Goal: Task Accomplishment & Management: Manage account settings

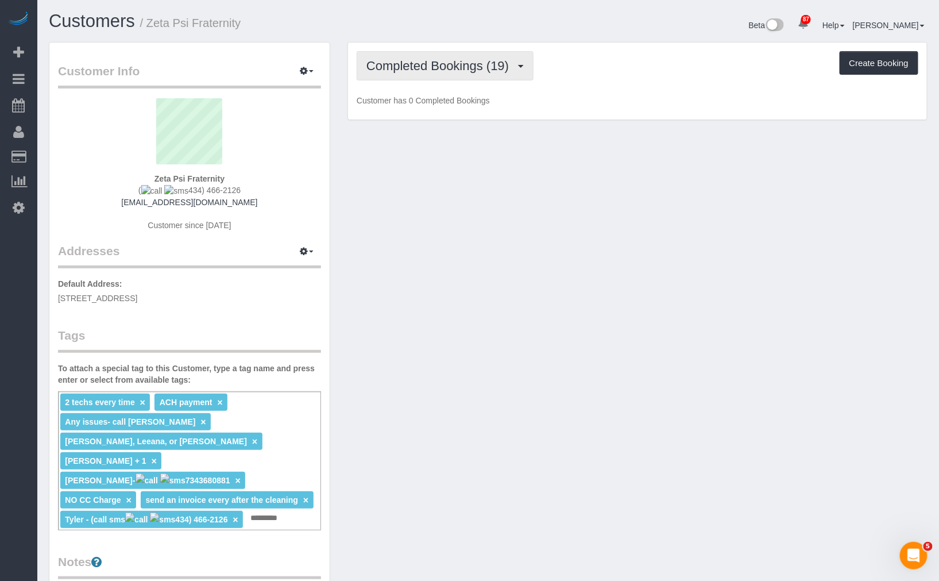
click at [437, 67] on span "Completed Bookings (19)" at bounding box center [441, 66] width 148 height 14
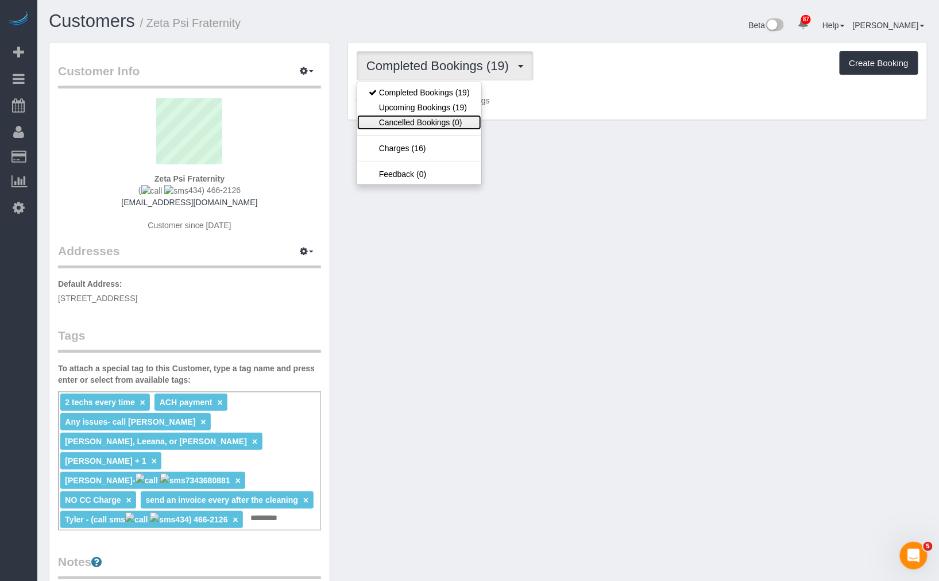
click at [418, 115] on link "Cancelled Bookings (0)" at bounding box center [419, 122] width 124 height 15
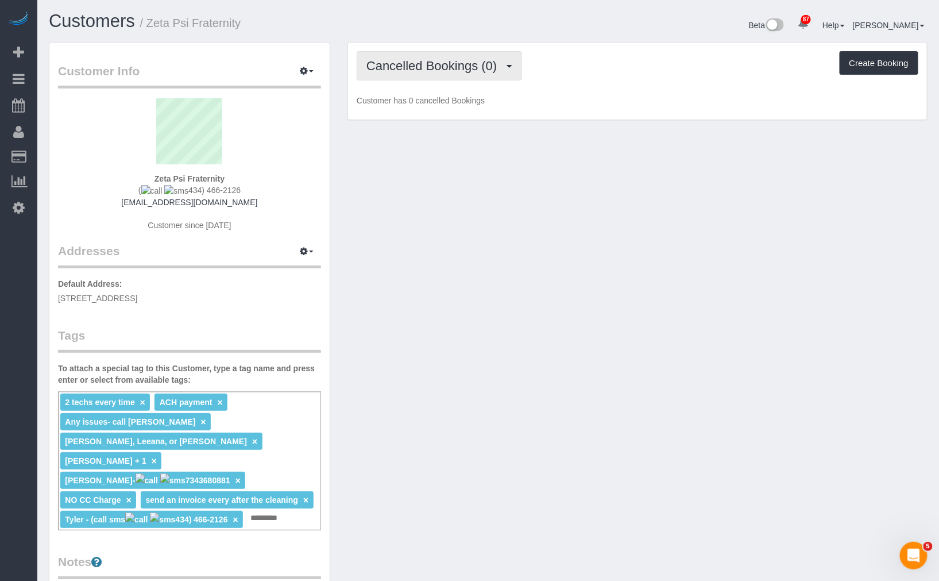
click at [428, 71] on span "Cancelled Bookings (0)" at bounding box center [435, 66] width 136 height 14
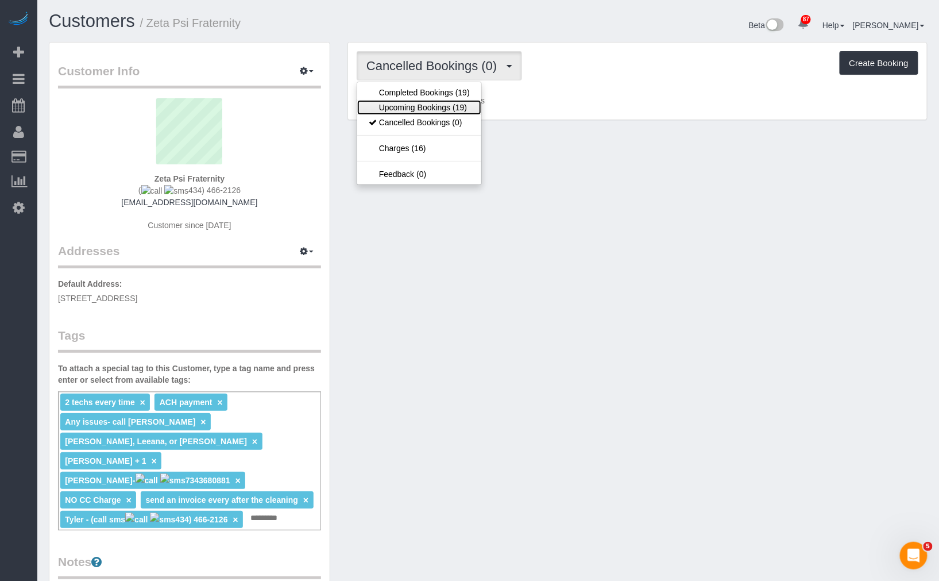
click at [429, 101] on link "Upcoming Bookings (19)" at bounding box center [419, 107] width 124 height 15
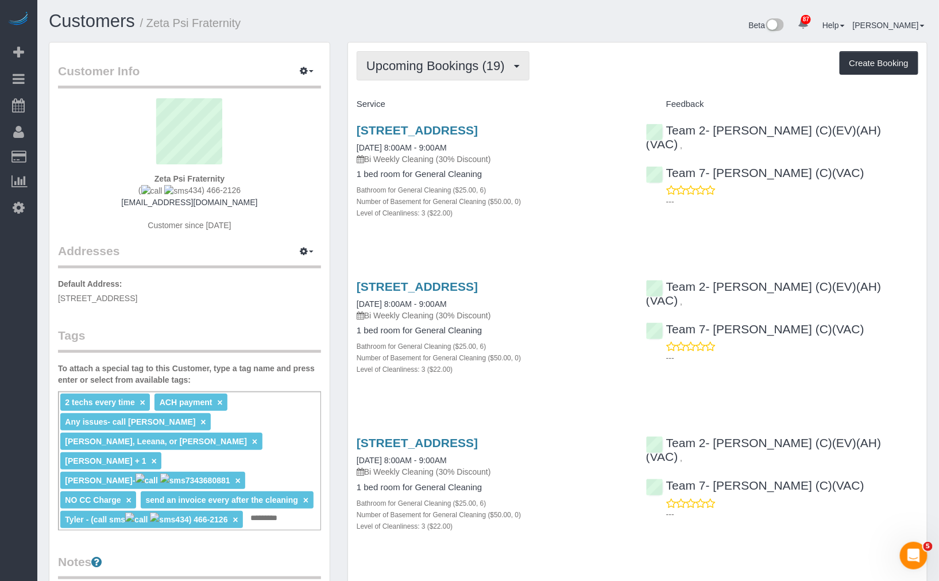
click at [424, 76] on button "Upcoming Bookings (19)" at bounding box center [443, 65] width 173 height 29
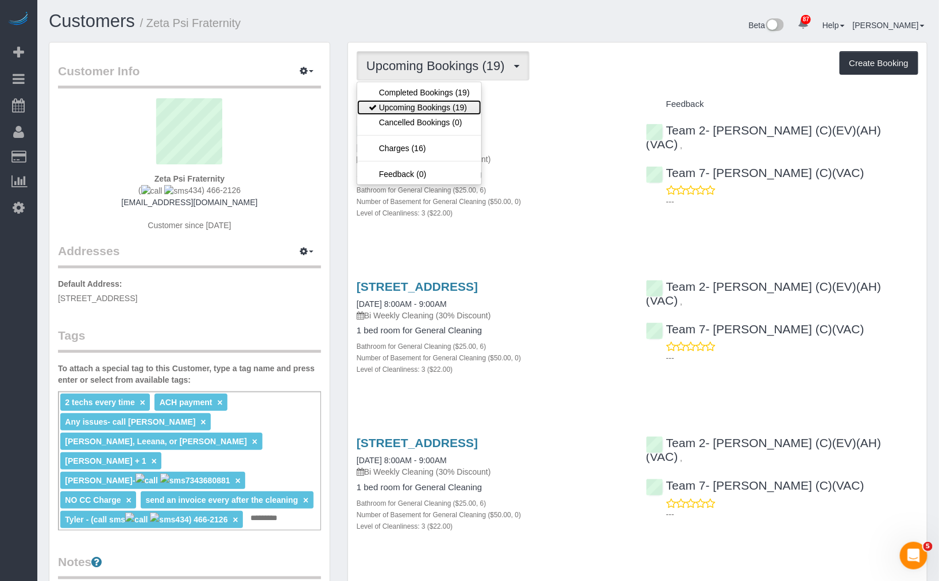
click at [438, 109] on link "Upcoming Bookings (19)" at bounding box center [419, 107] width 124 height 15
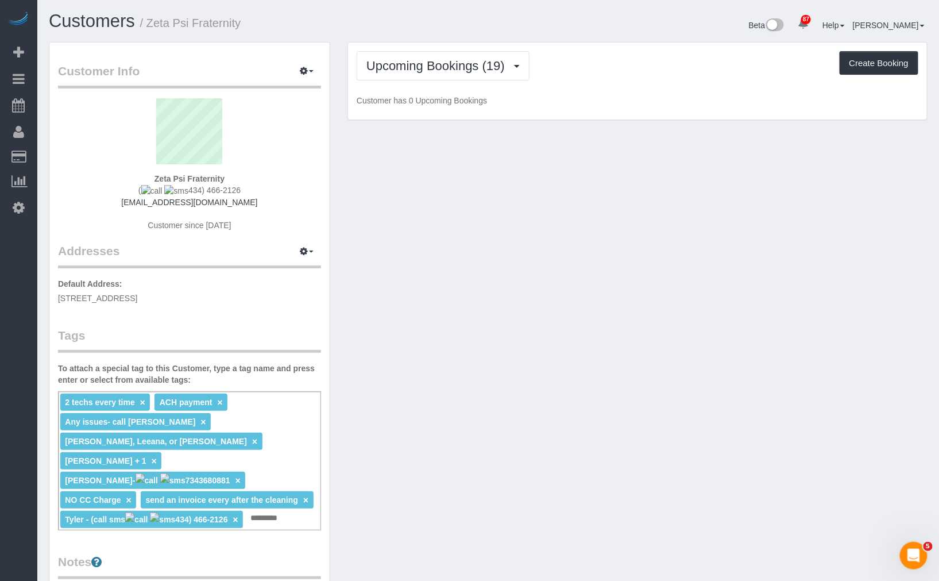
click at [477, 21] on h1 "Customers / Zeta Psi Fraternity" at bounding box center [264, 21] width 431 height 20
click at [460, 78] on button "Upcoming Bookings (19)" at bounding box center [443, 65] width 173 height 29
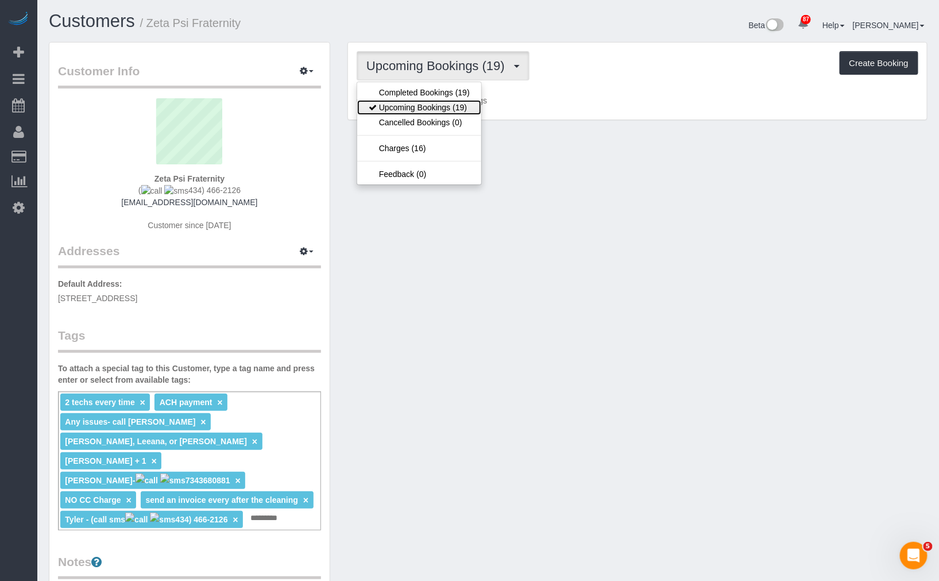
click at [464, 101] on link "Upcoming Bookings (19)" at bounding box center [419, 107] width 124 height 15
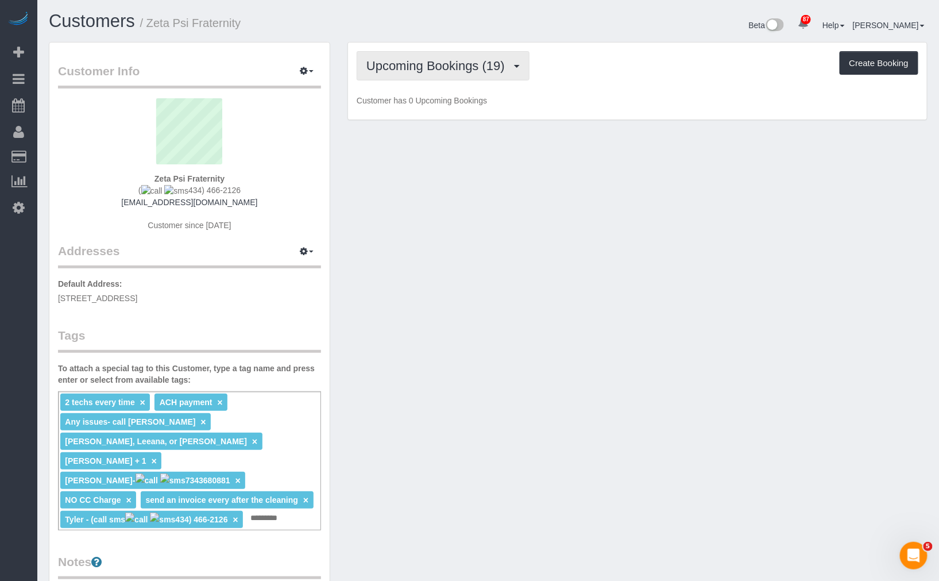
click at [458, 70] on span "Upcoming Bookings (19)" at bounding box center [439, 66] width 144 height 14
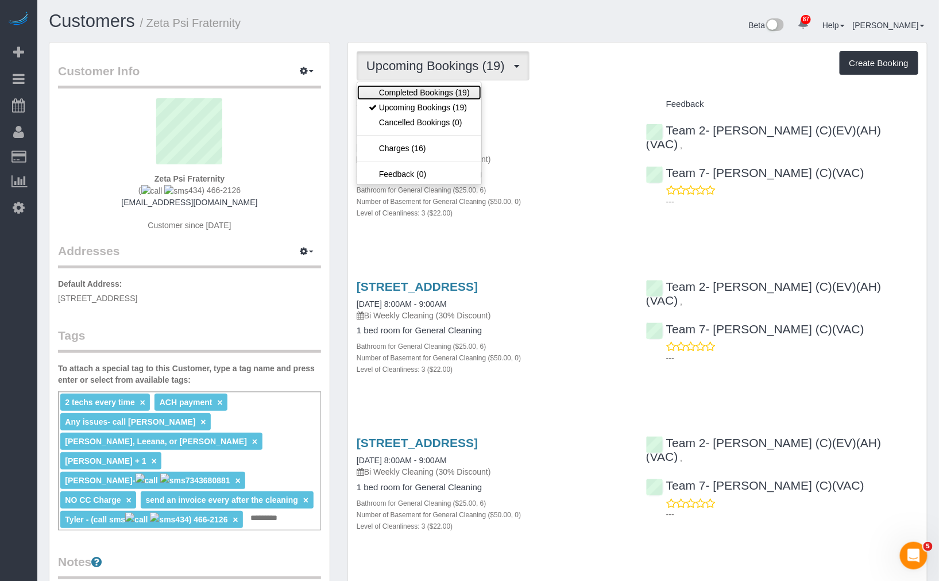
click at [462, 90] on link "Completed Bookings (19)" at bounding box center [419, 92] width 124 height 15
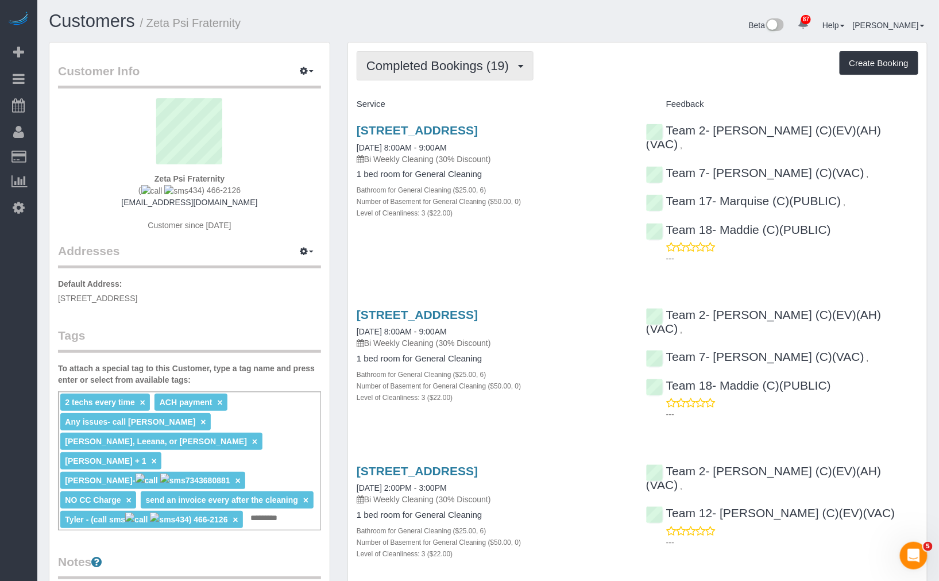
click at [458, 74] on button "Completed Bookings (19)" at bounding box center [445, 65] width 177 height 29
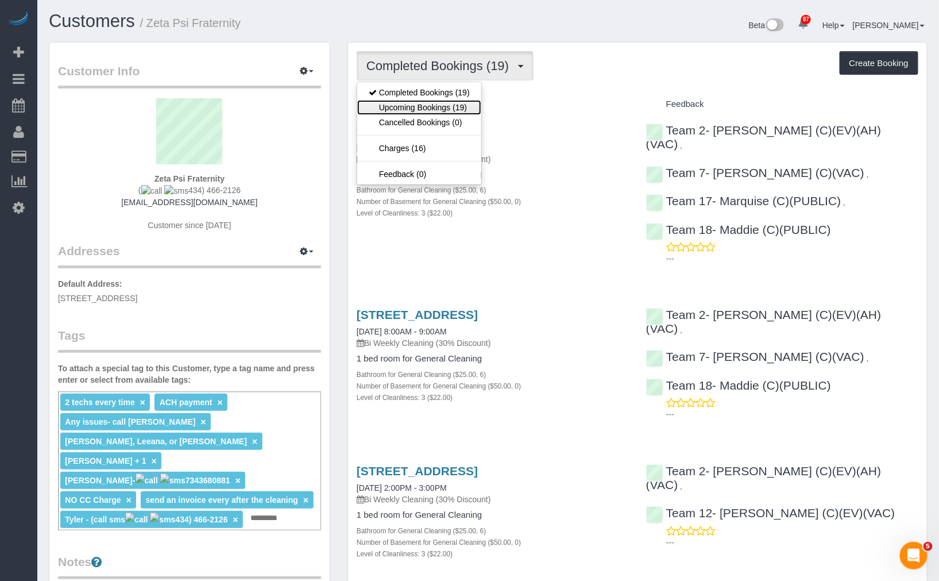
click at [449, 107] on link "Upcoming Bookings (19)" at bounding box center [419, 107] width 124 height 15
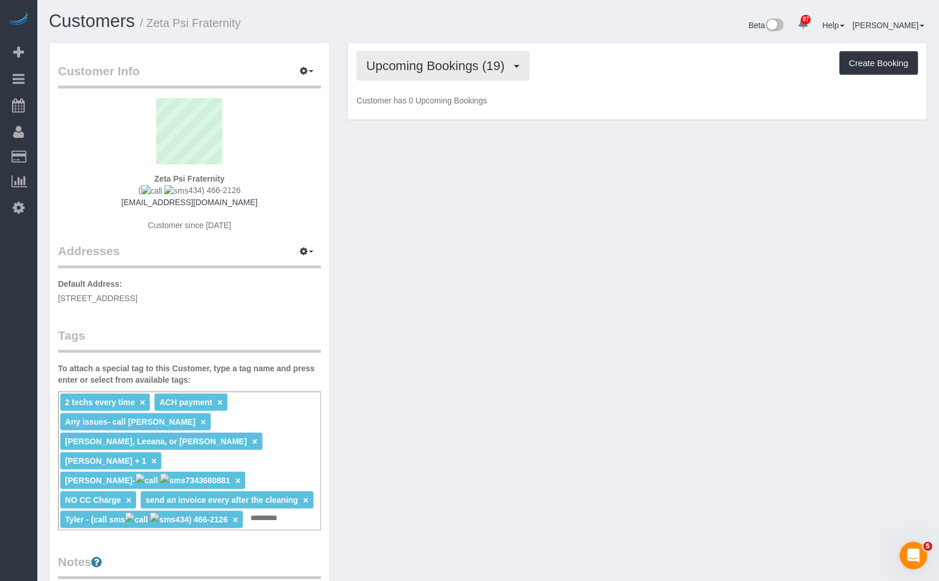
click at [475, 74] on button "Upcoming Bookings (19)" at bounding box center [443, 65] width 173 height 29
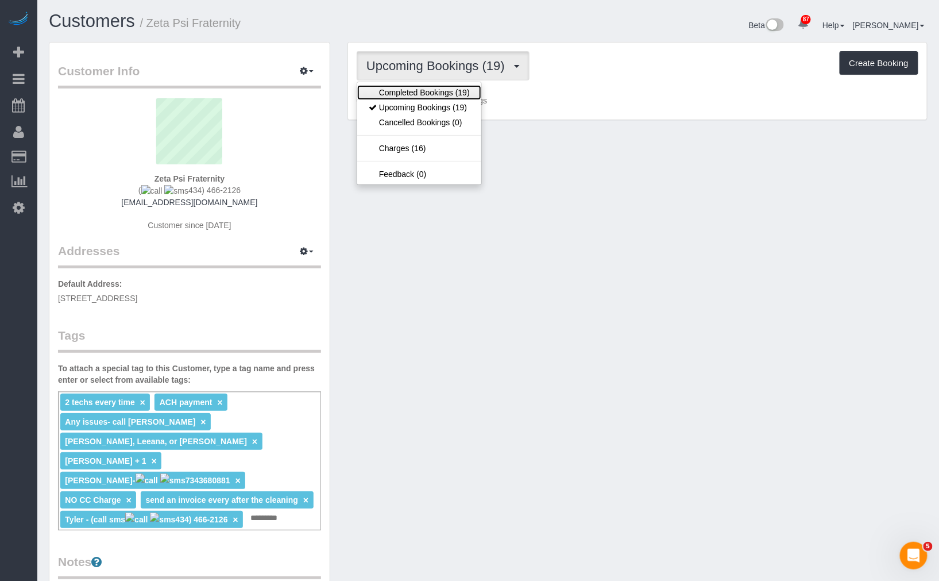
click at [449, 95] on link "Completed Bookings (19)" at bounding box center [419, 92] width 124 height 15
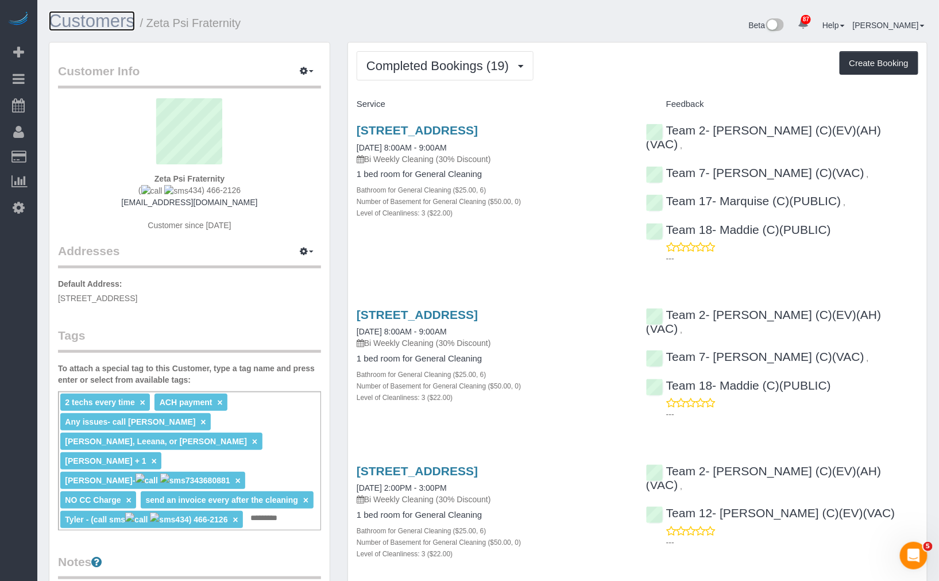
click at [101, 18] on link "Customers" at bounding box center [92, 21] width 86 height 20
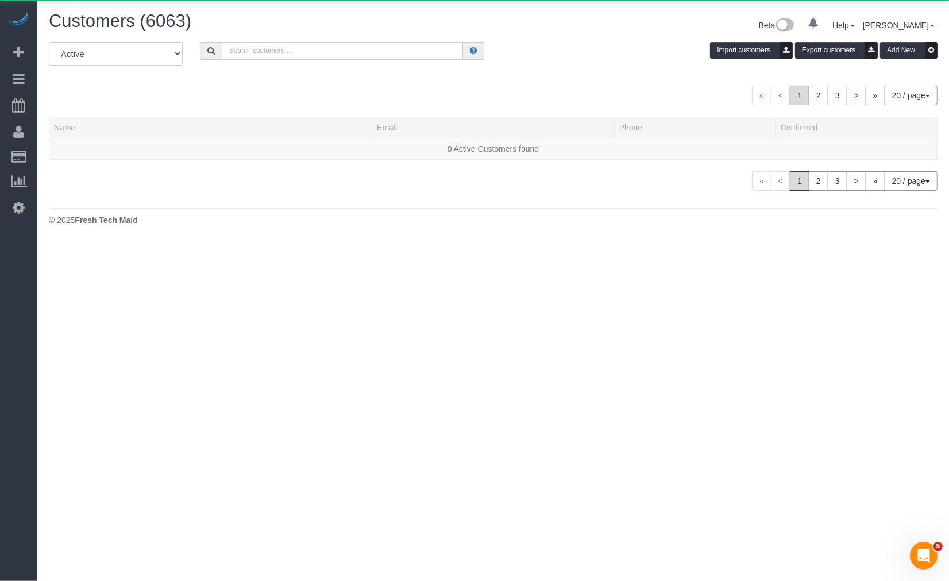
click at [361, 45] on input "text" at bounding box center [343, 51] width 242 height 18
paste input "[PERSON_NAME]"
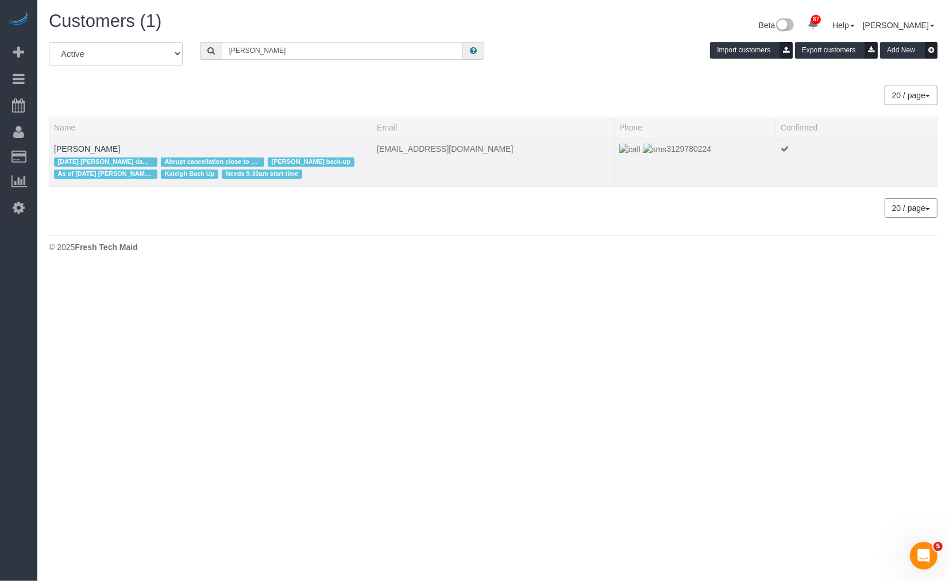
type input "[PERSON_NAME]"
click at [92, 153] on td "[PERSON_NAME] [DATE] [PERSON_NAME] damaged her poster-credited $35 to her next …" at bounding box center [210, 162] width 323 height 49
click at [92, 149] on link "[PERSON_NAME]" at bounding box center [87, 148] width 66 height 9
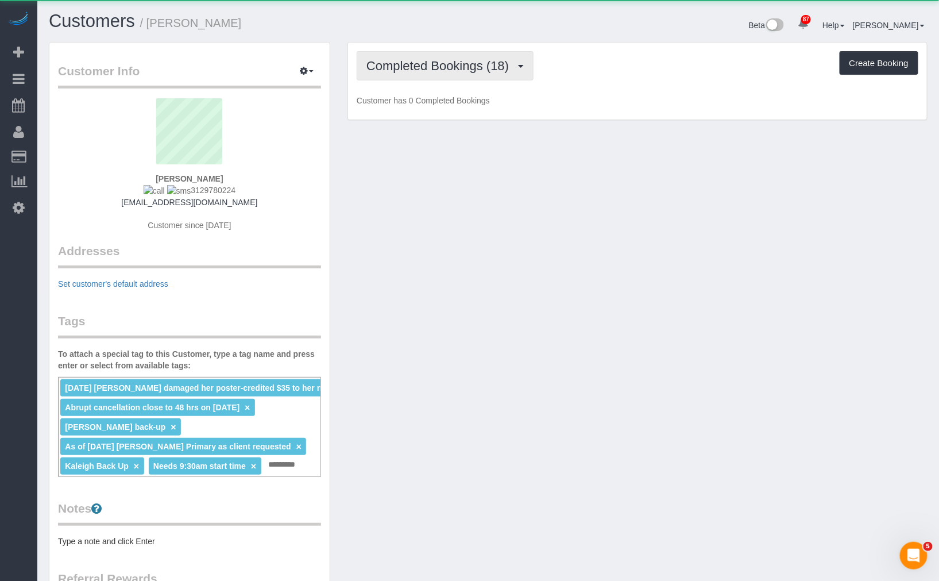
click at [474, 67] on span "Completed Bookings (18)" at bounding box center [441, 66] width 148 height 14
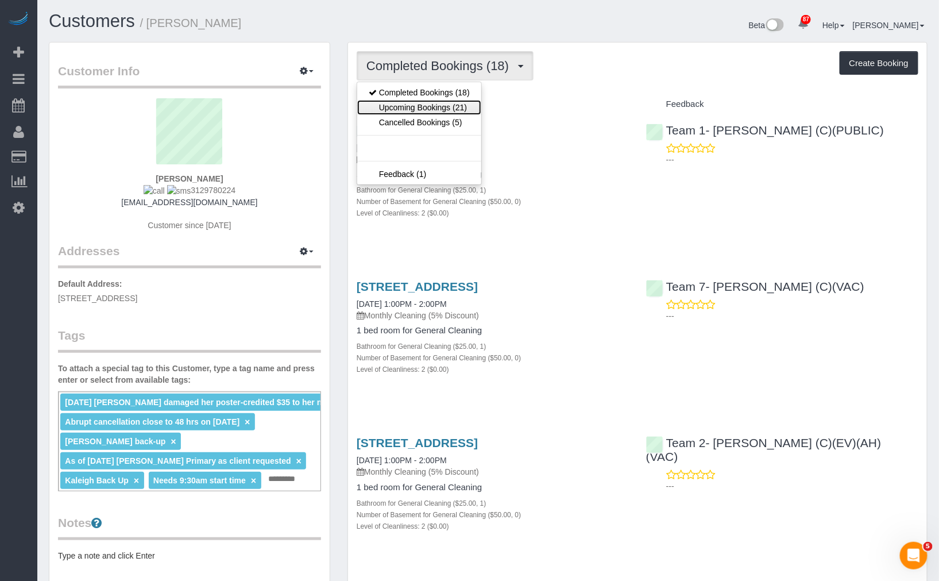
click at [466, 111] on link "Upcoming Bookings (21)" at bounding box center [419, 107] width 124 height 15
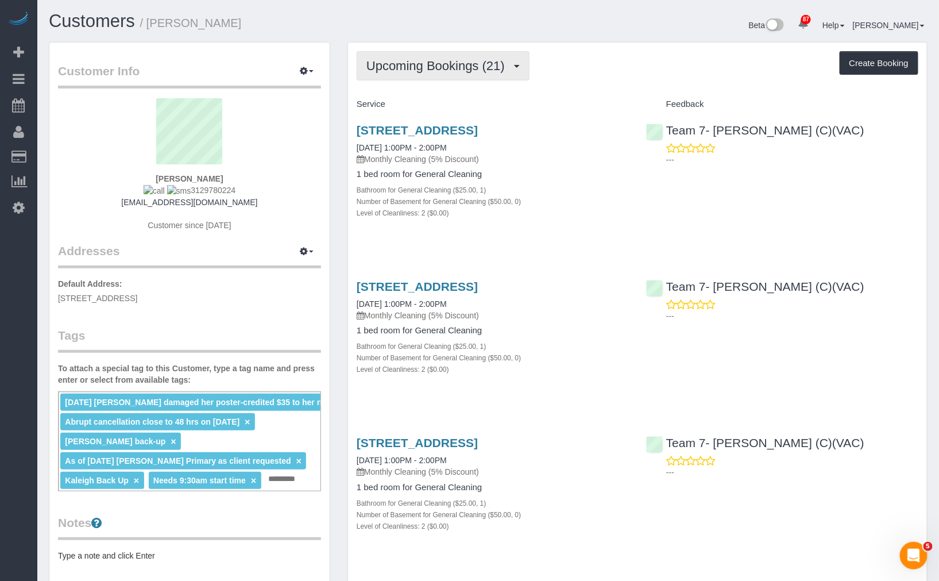
click at [434, 72] on span "Upcoming Bookings (21)" at bounding box center [439, 66] width 144 height 14
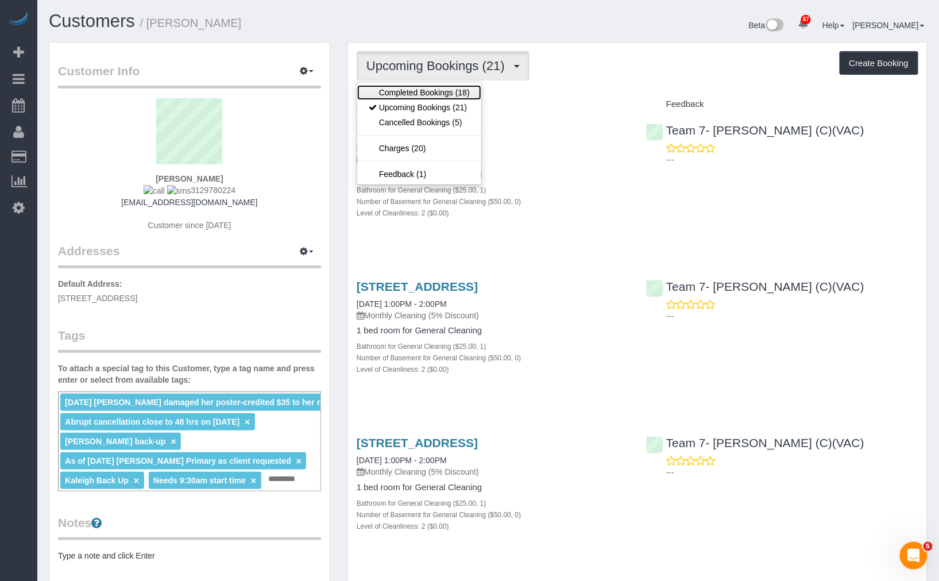
click at [437, 96] on link "Completed Bookings (18)" at bounding box center [419, 92] width 124 height 15
